Goal: Book appointment/travel/reservation

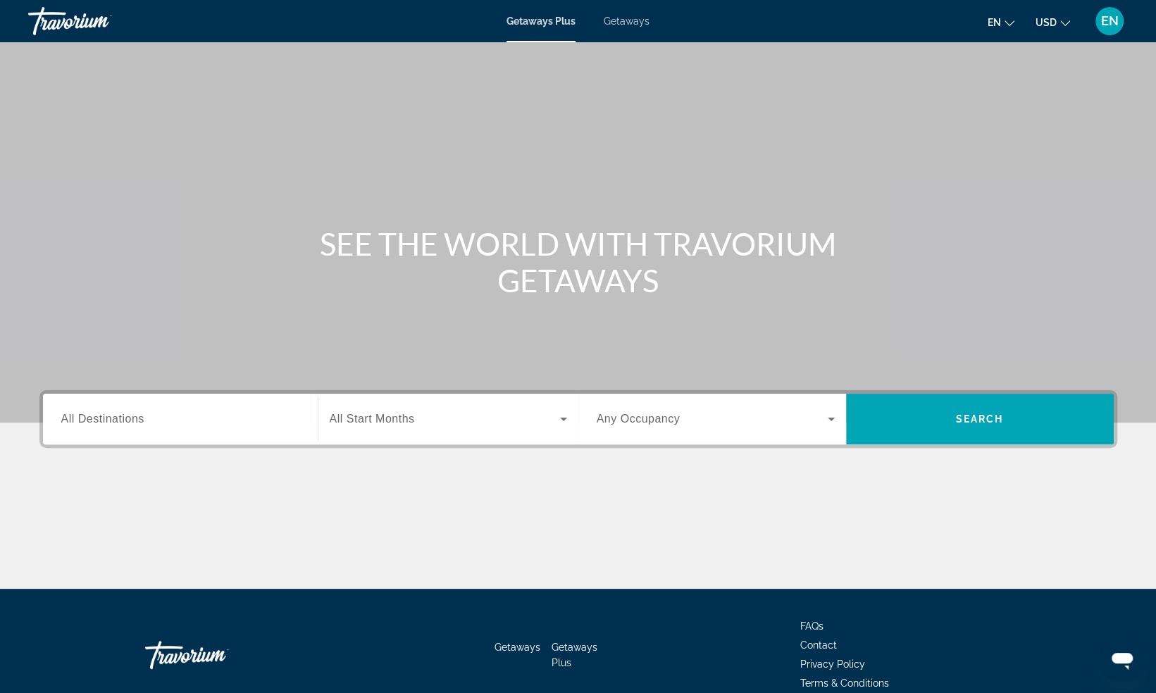
click at [120, 418] on span "All Destinations" at bounding box center [102, 419] width 83 height 12
click at [120, 418] on input "Destination All Destinations" at bounding box center [180, 419] width 238 height 17
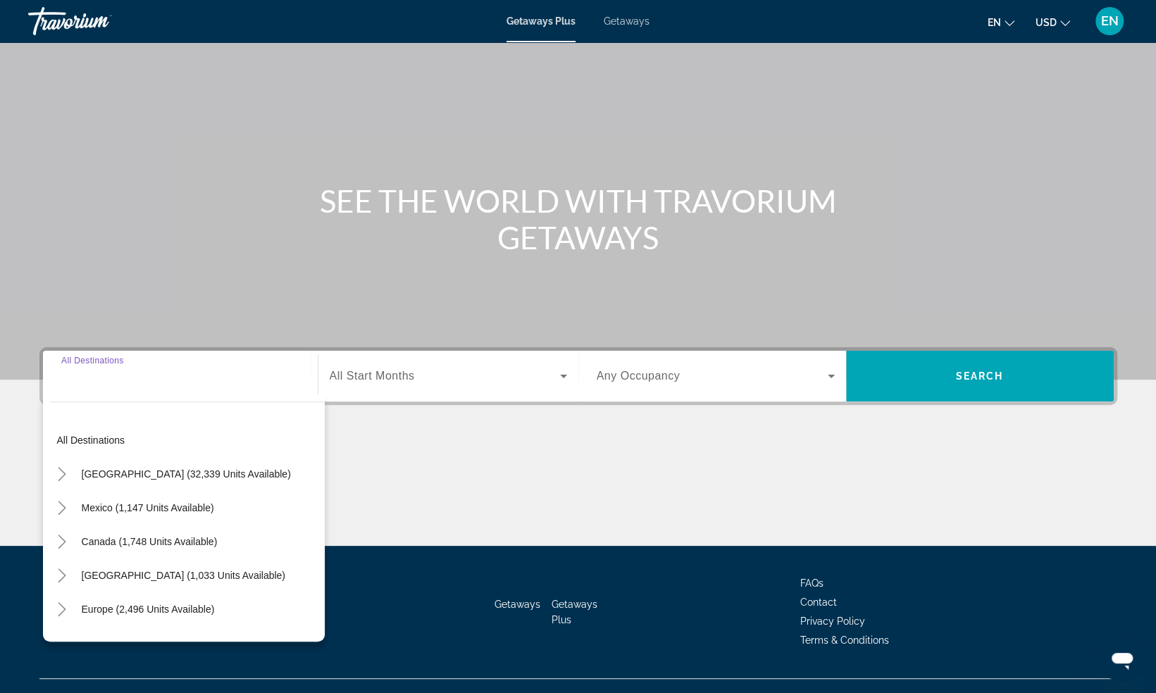
scroll to position [68, 0]
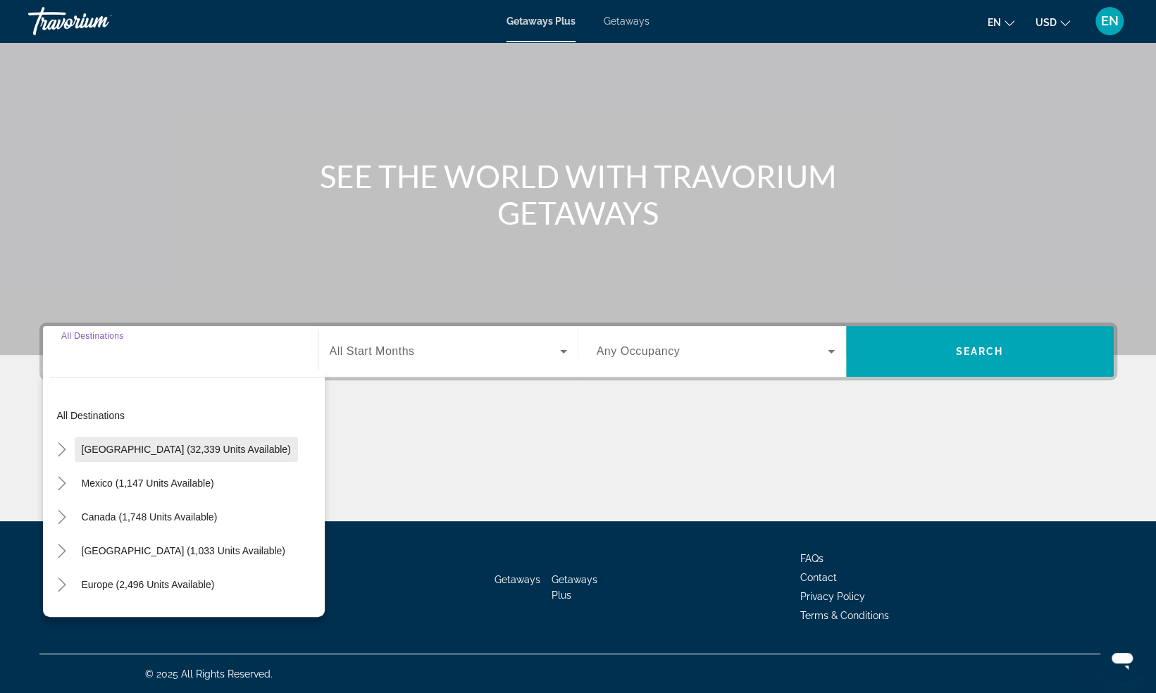
click at [123, 449] on span "[GEOGRAPHIC_DATA] (32,339 units available)" at bounding box center [186, 449] width 209 height 11
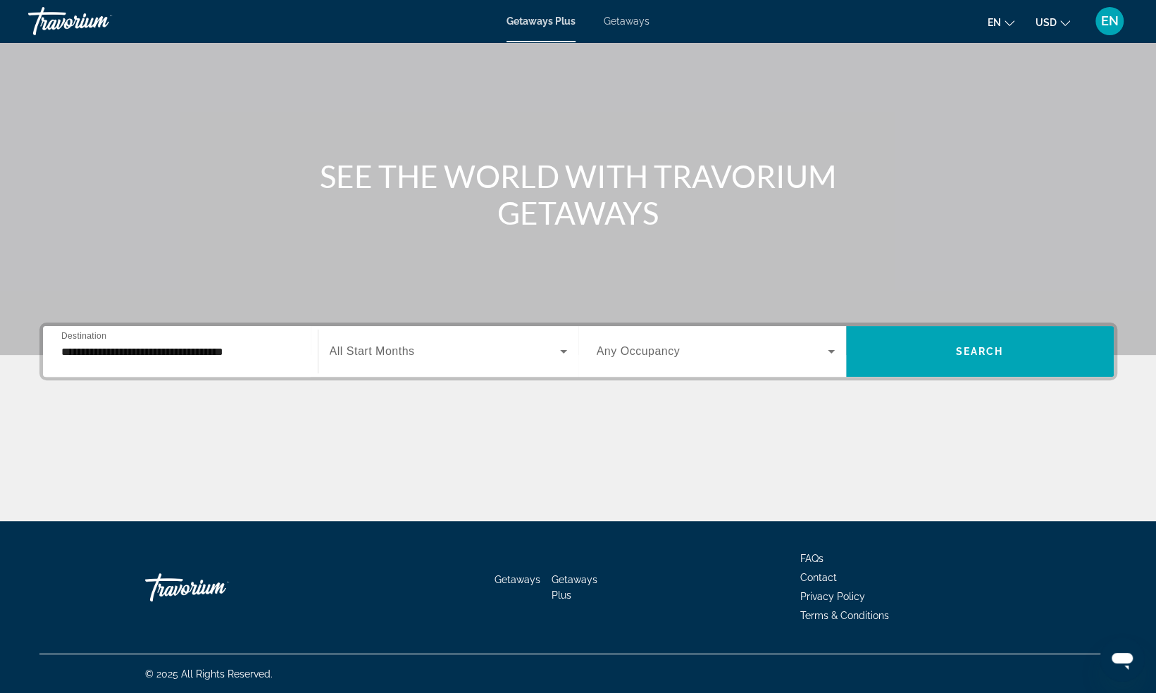
click at [389, 357] on span "All Start Months" at bounding box center [372, 351] width 85 height 12
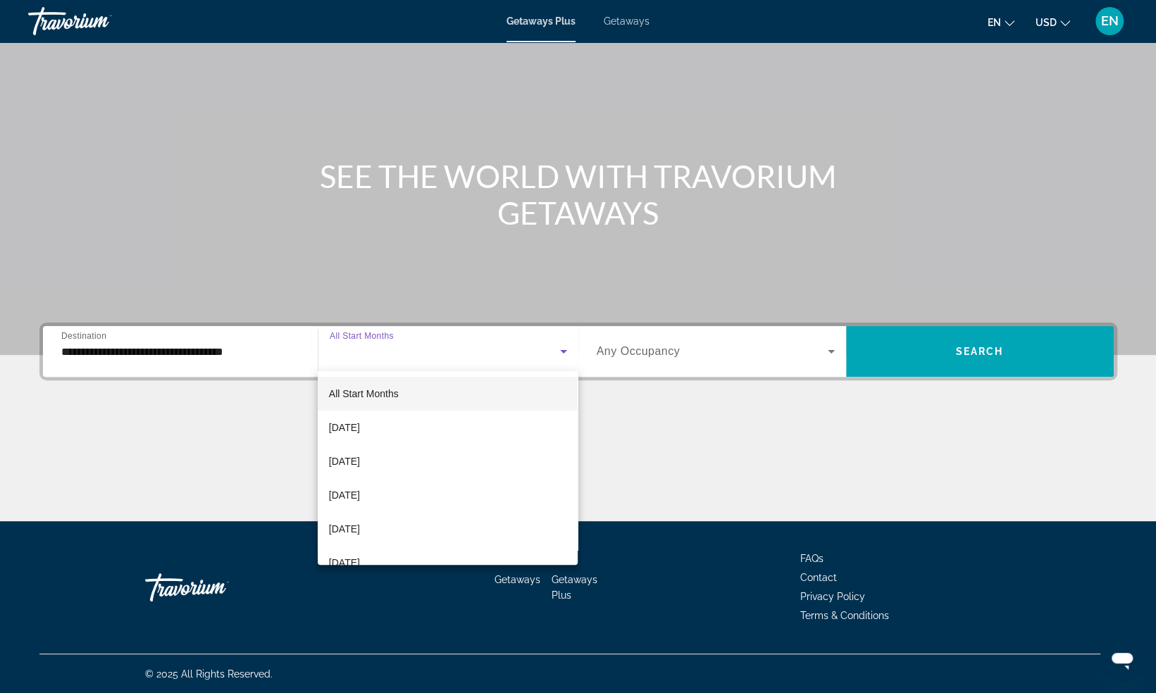
click at [256, 368] on div at bounding box center [578, 346] width 1156 height 693
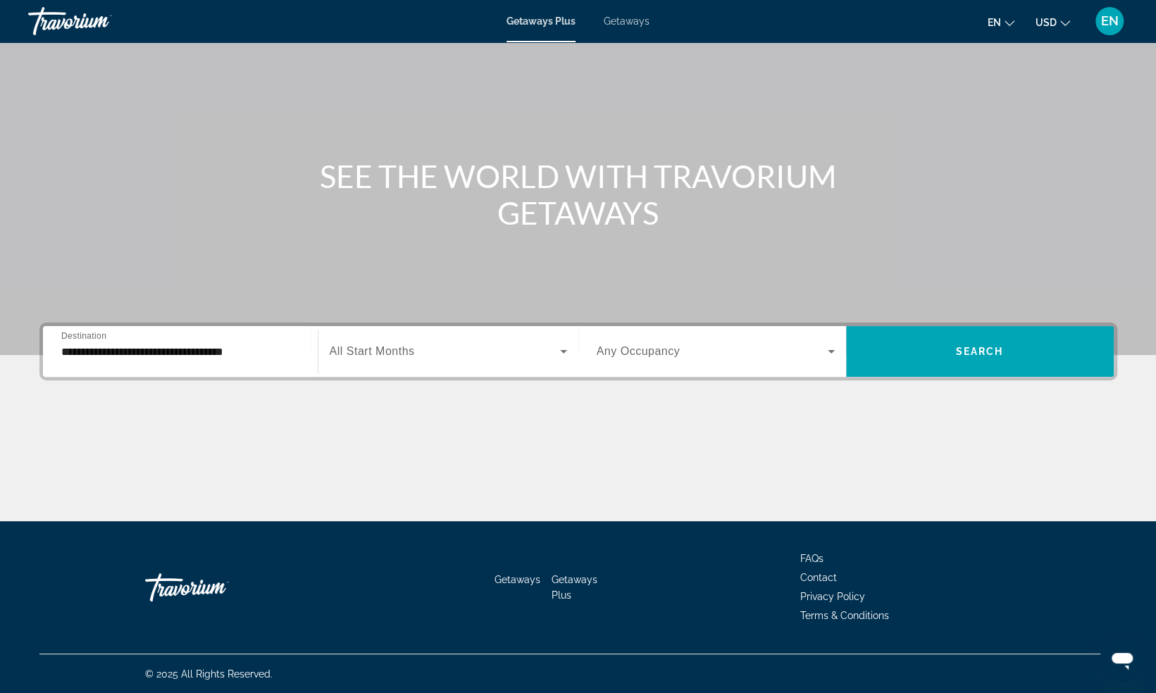
click at [249, 351] on input "**********" at bounding box center [180, 352] width 238 height 17
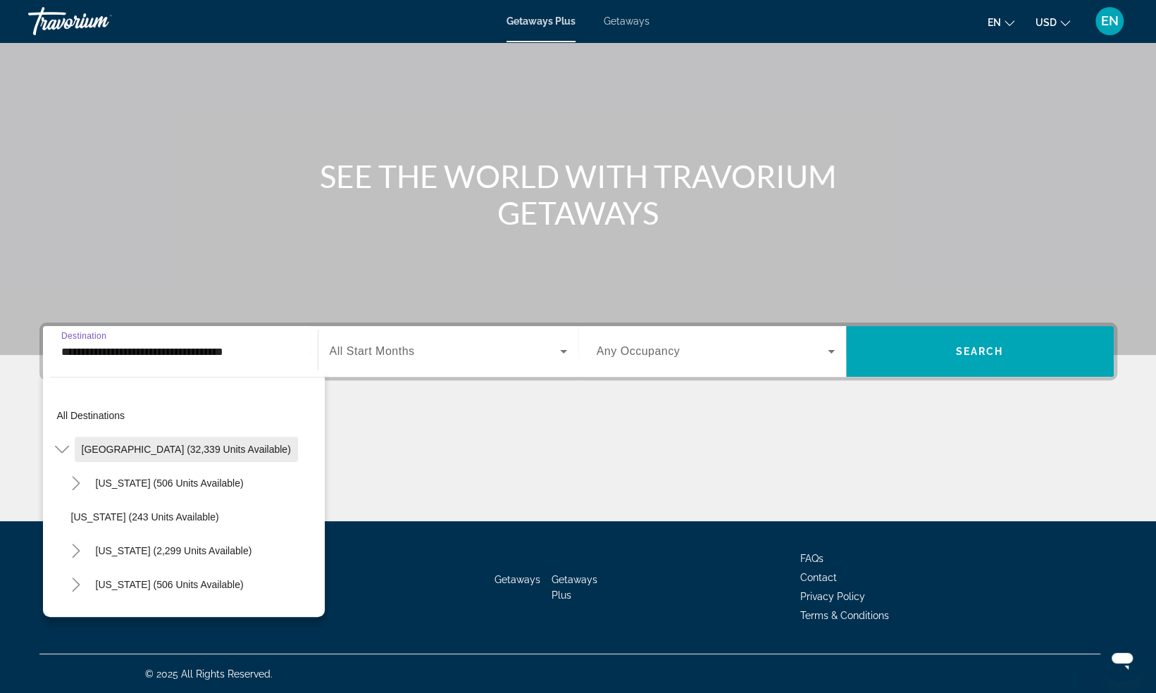
click at [75, 447] on span "Search widget" at bounding box center [186, 449] width 223 height 34
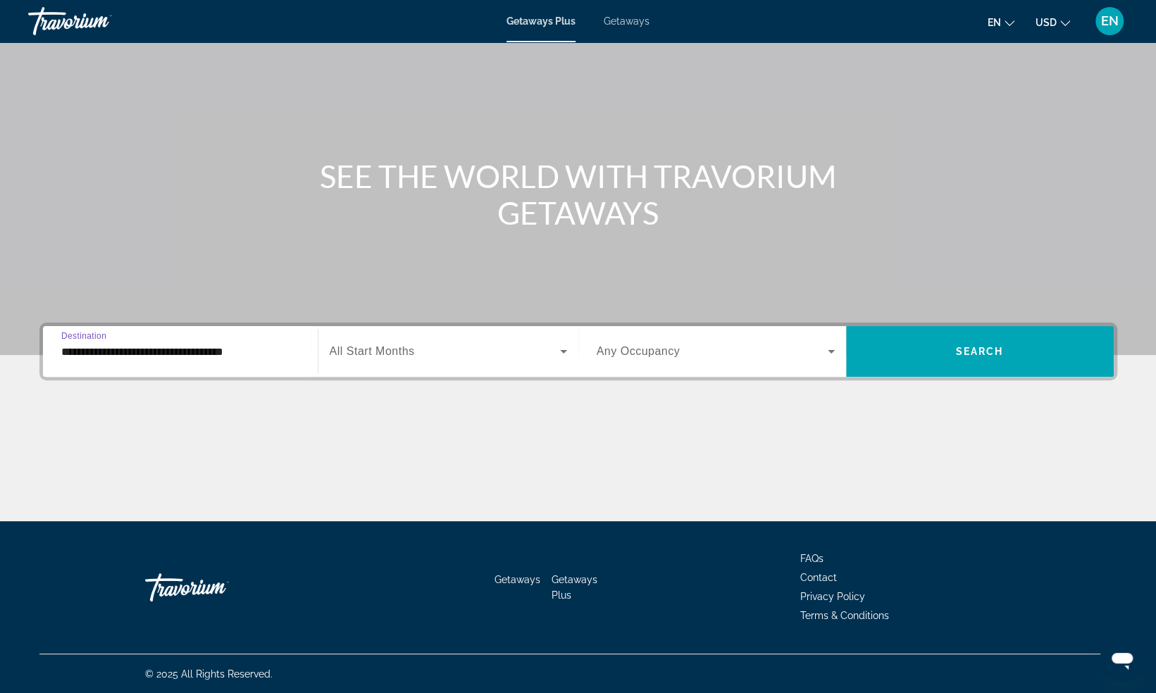
click at [75, 447] on div "Main content" at bounding box center [578, 469] width 1078 height 106
click at [82, 359] on div "**********" at bounding box center [180, 352] width 238 height 40
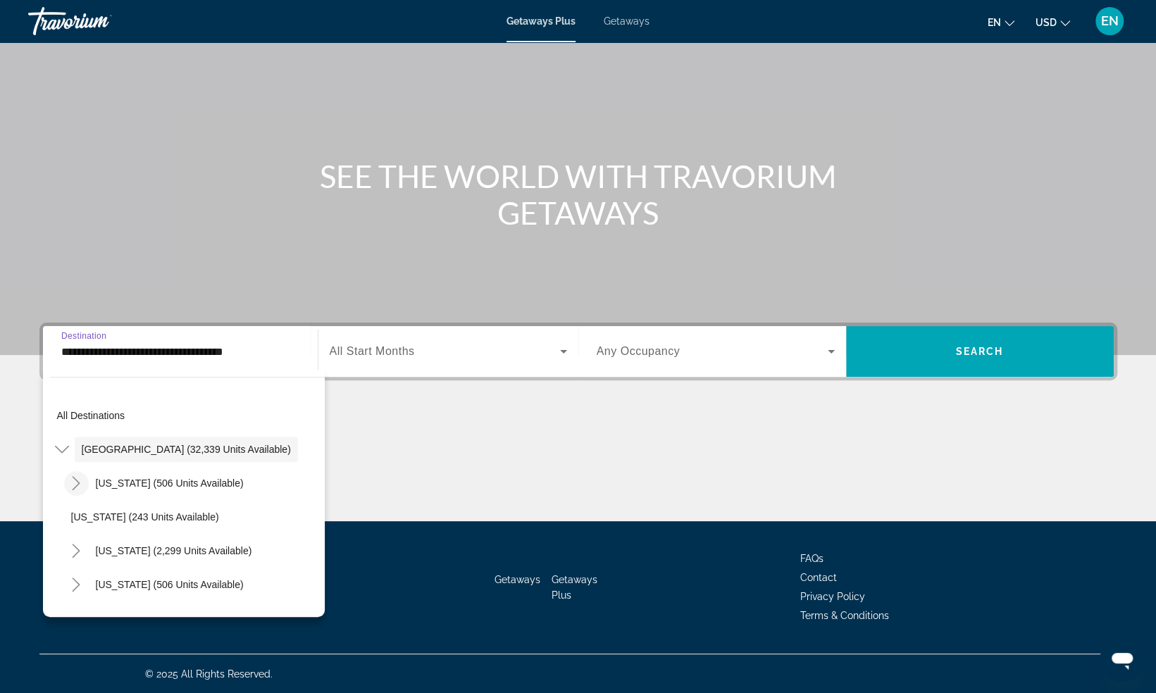
click at [73, 490] on mat-icon "Toggle Arizona (506 units available)" at bounding box center [76, 483] width 25 height 25
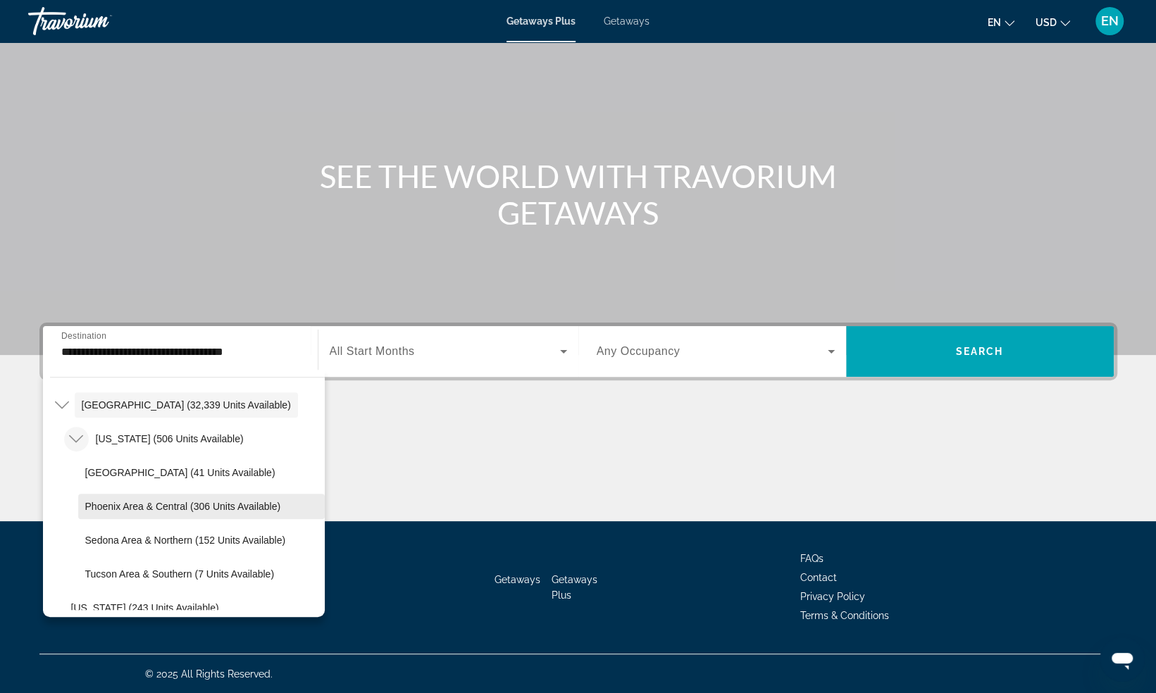
scroll to position [45, 0]
click at [170, 542] on span "Sedona Area & Northern (152 units available)" at bounding box center [185, 539] width 201 height 11
type input "**********"
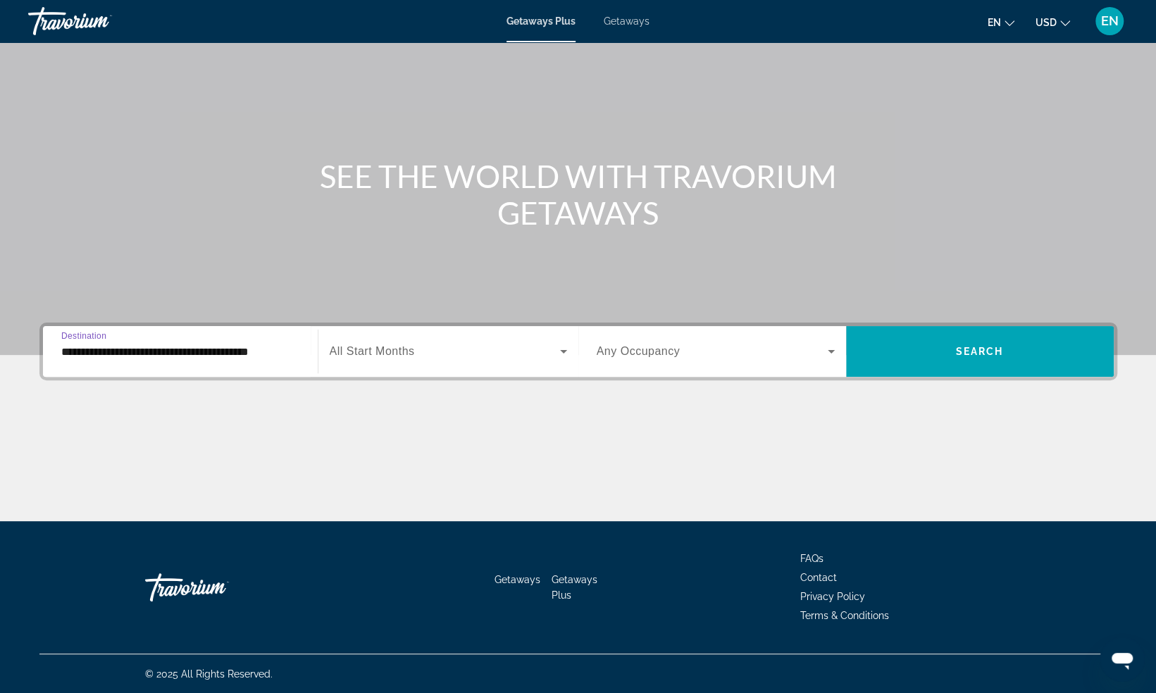
click at [397, 345] on span "All Start Months" at bounding box center [372, 351] width 85 height 12
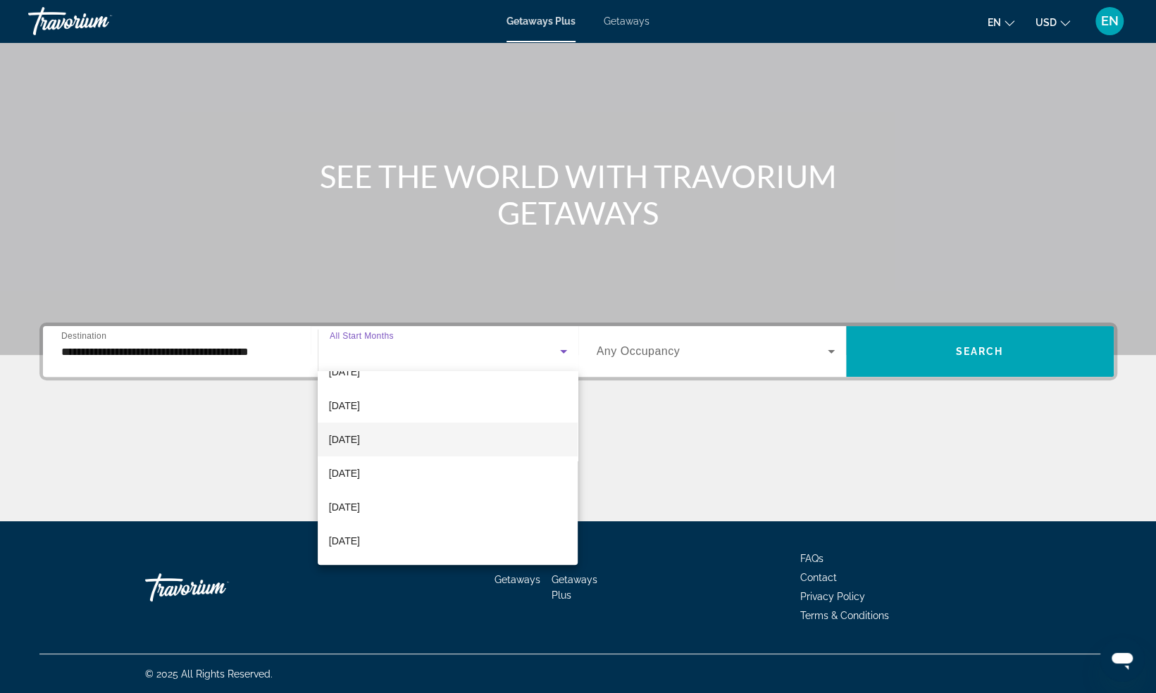
scroll to position [99, 0]
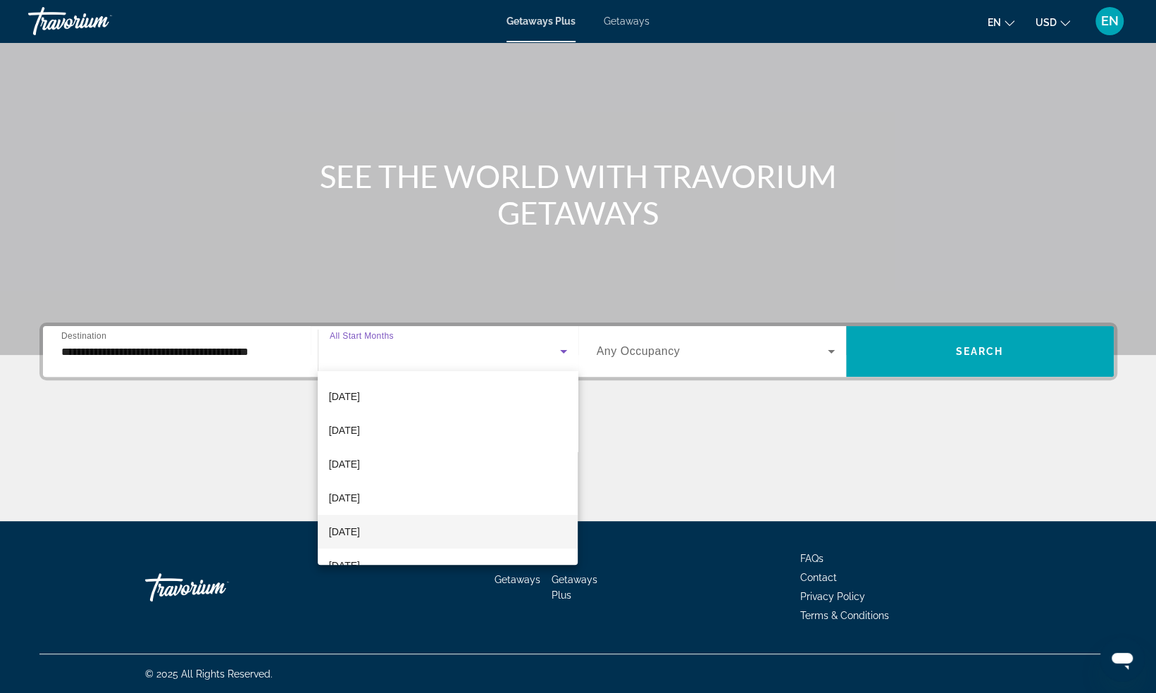
click at [351, 529] on span "[DATE]" at bounding box center [344, 531] width 31 height 17
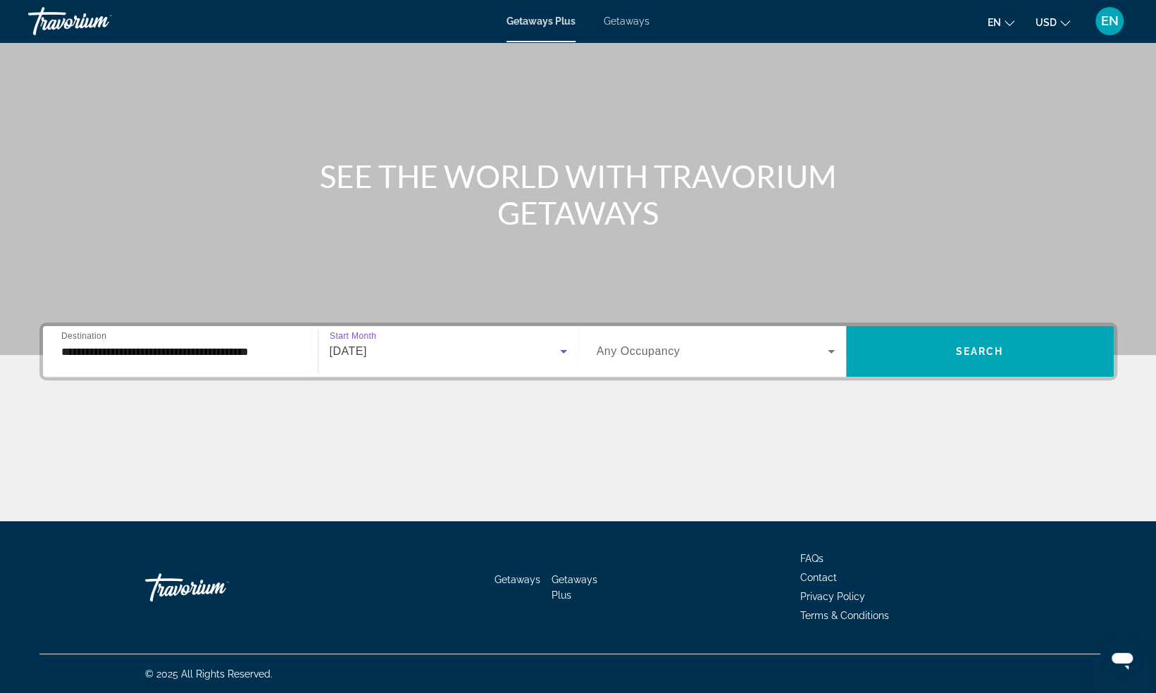
click at [709, 349] on span "Search widget" at bounding box center [712, 351] width 231 height 17
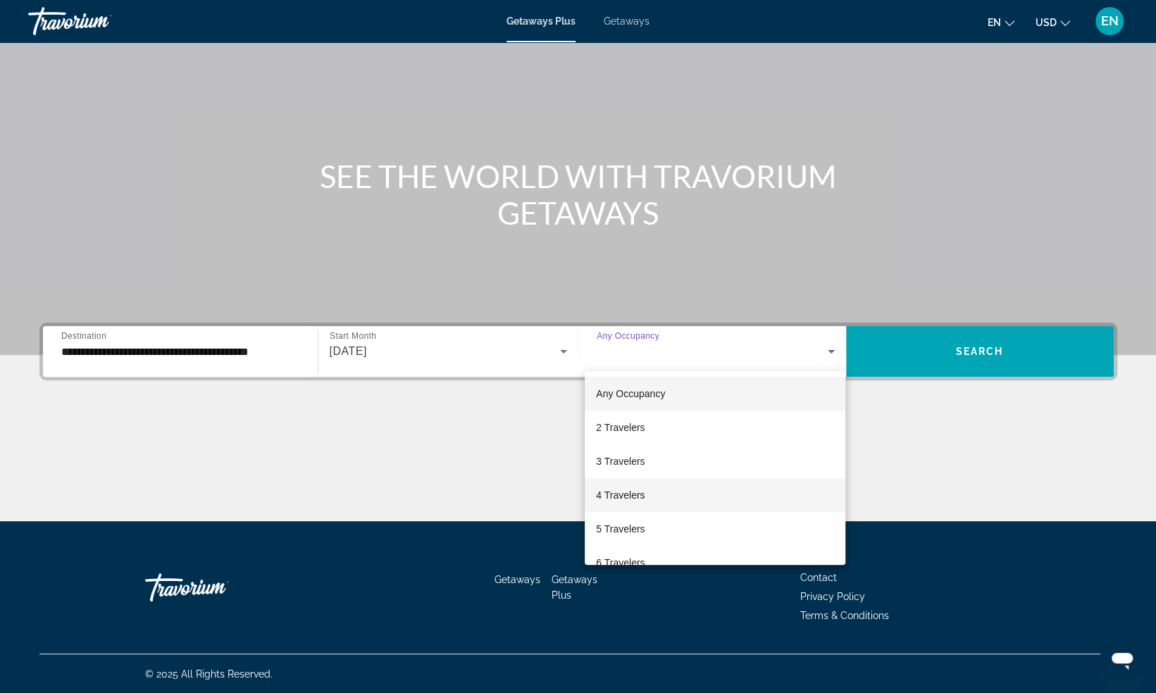
click at [634, 490] on span "4 Travelers" at bounding box center [620, 495] width 49 height 17
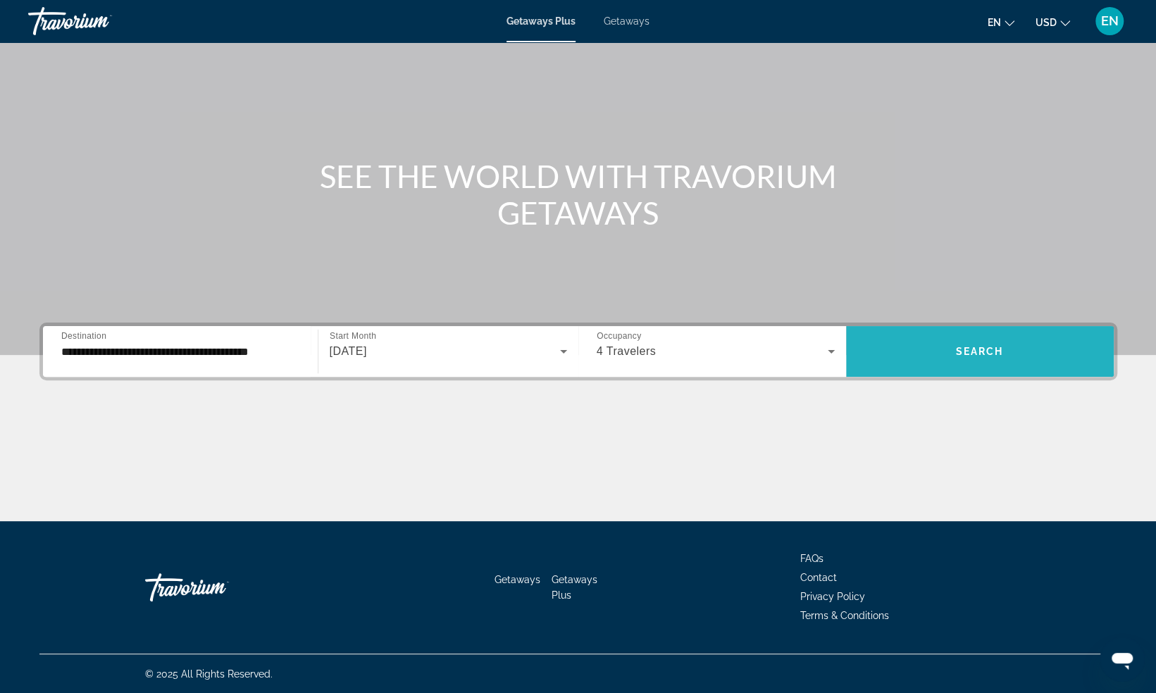
click at [975, 351] on span "Search" at bounding box center [980, 351] width 48 height 11
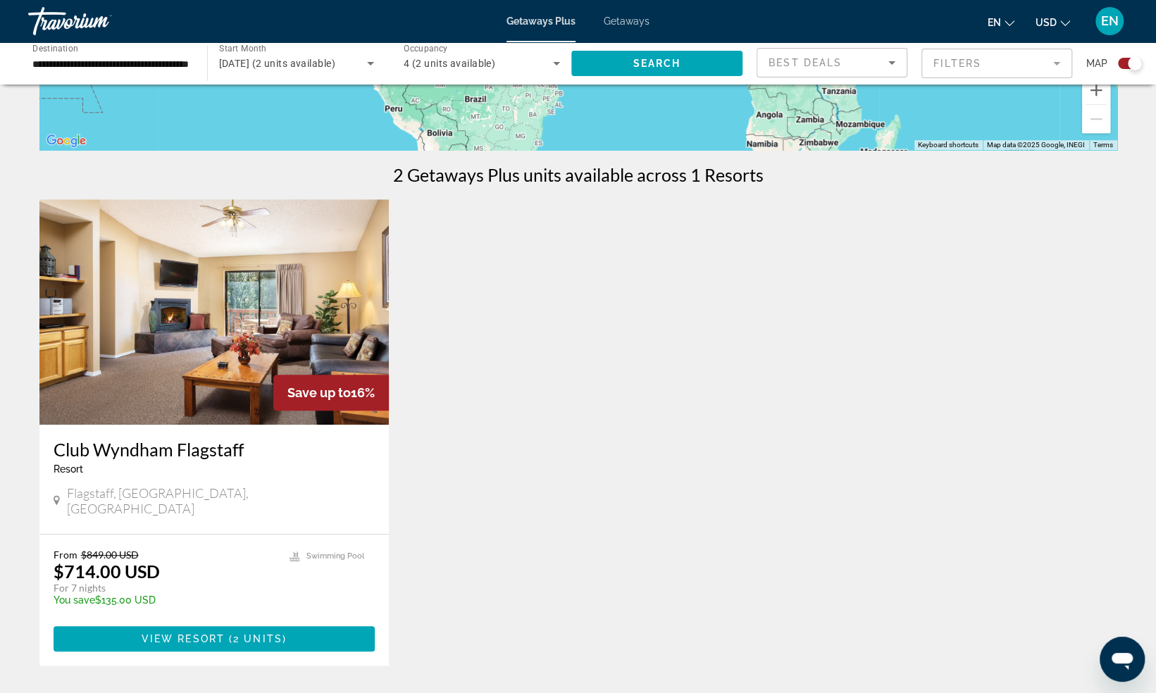
scroll to position [585, 0]
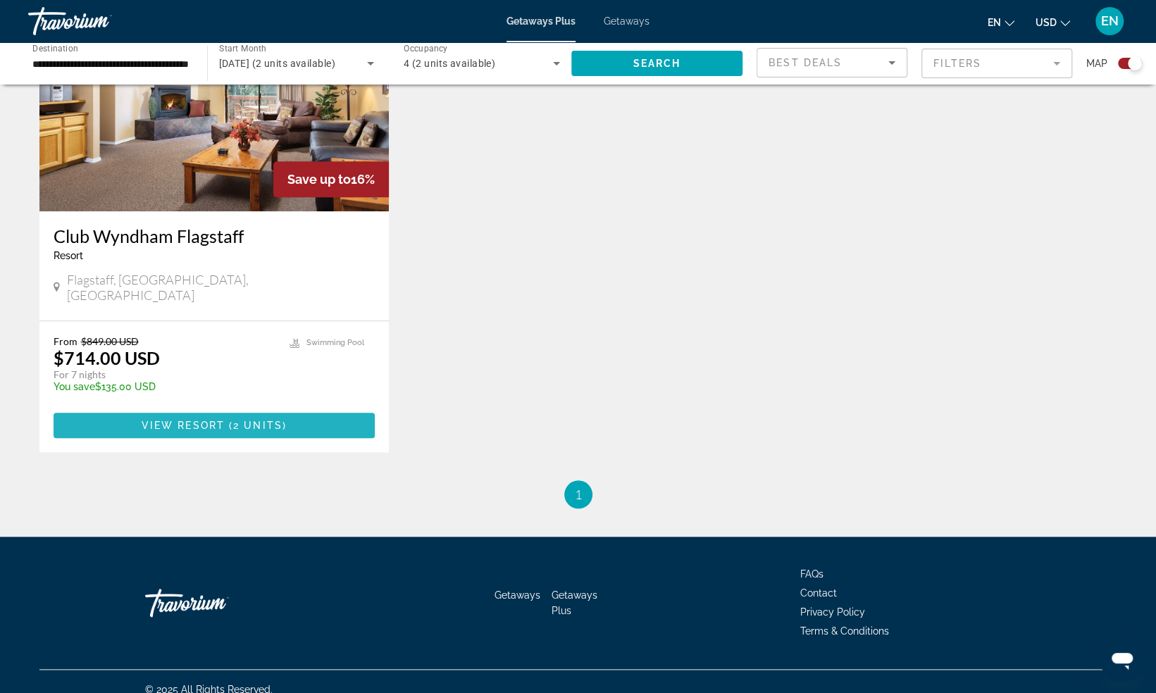
click at [230, 420] on span "( 2 units )" at bounding box center [256, 425] width 62 height 11
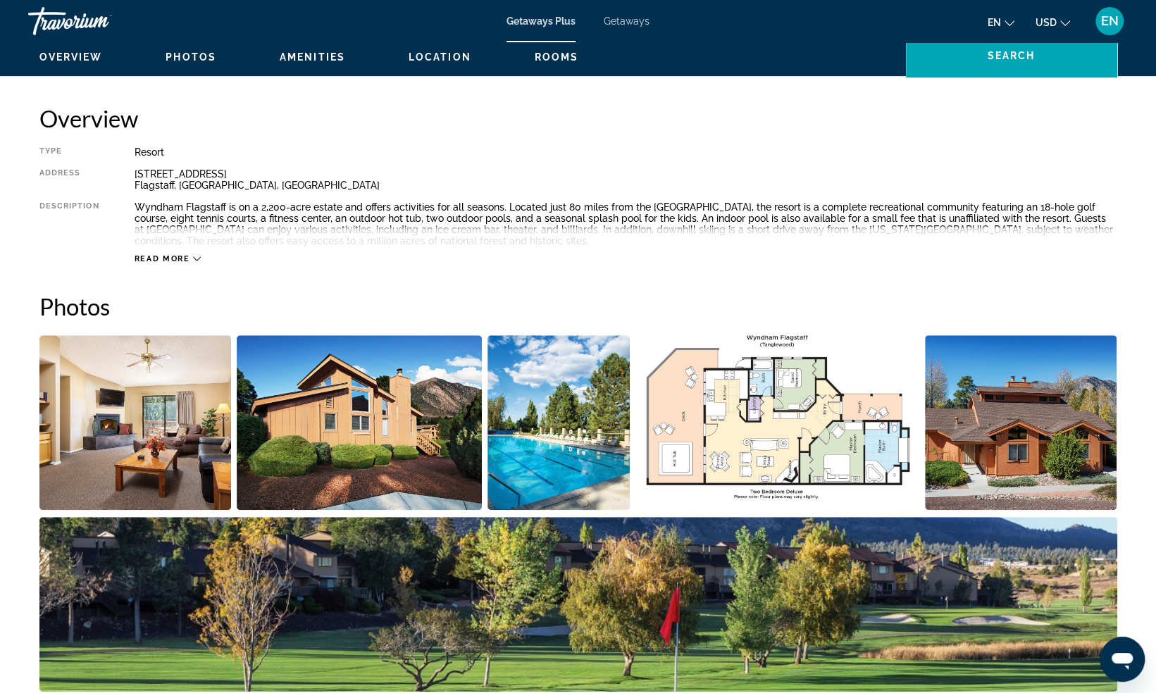
scroll to position [435, 0]
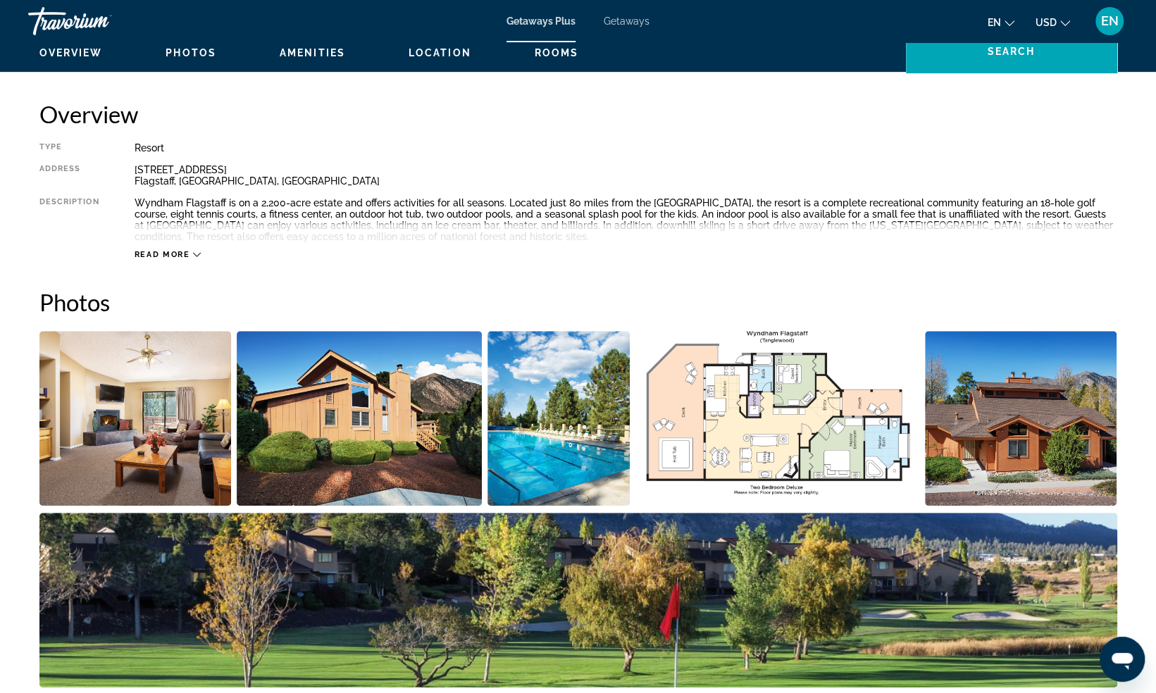
click at [187, 248] on div "Read more" at bounding box center [626, 240] width 982 height 39
click at [184, 252] on span "Read more" at bounding box center [163, 254] width 56 height 9
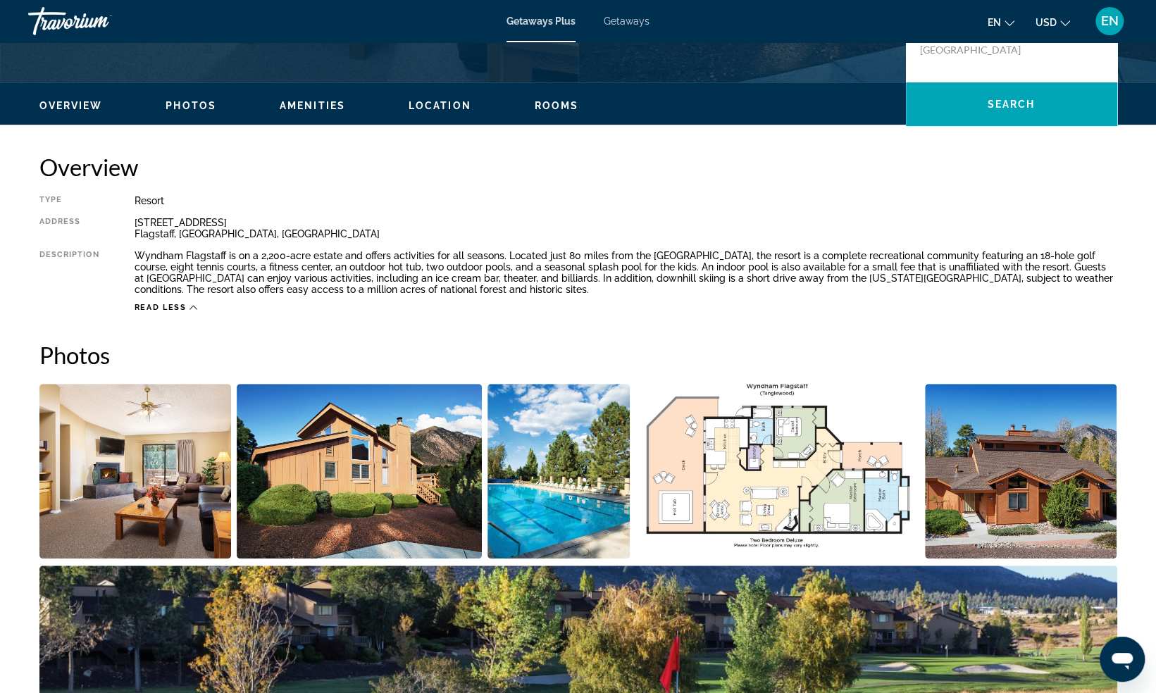
scroll to position [382, 0]
